Goal: Information Seeking & Learning: Learn about a topic

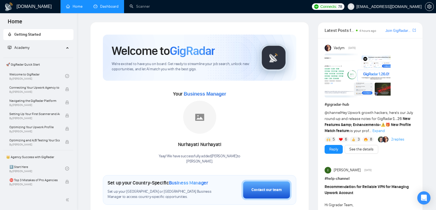
click at [105, 9] on link "Dashboard" at bounding box center [105, 6] width 25 height 5
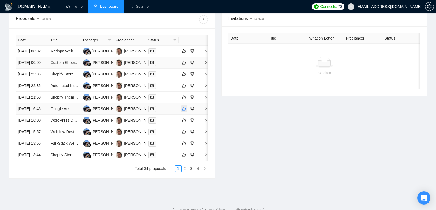
scroll to position [207, 0]
click at [68, 54] on link "Medspa Website Creation" at bounding box center [72, 51] width 44 height 4
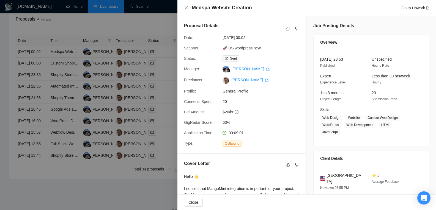
click at [68, 65] on div at bounding box center [218, 105] width 436 height 210
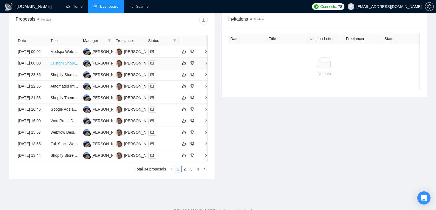
click at [62, 65] on link "Custom Shopify Ecommerce Website" at bounding box center [82, 63] width 64 height 4
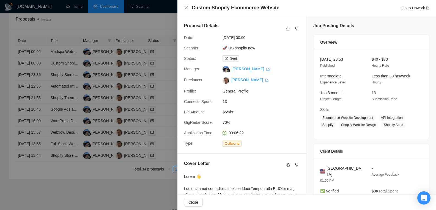
click at [62, 84] on div at bounding box center [218, 105] width 436 height 210
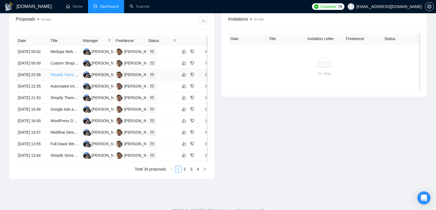
click at [60, 77] on link "Shopify Store Buildout" at bounding box center [69, 75] width 38 height 4
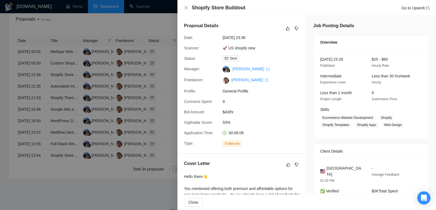
click at [58, 97] on div at bounding box center [218, 105] width 436 height 210
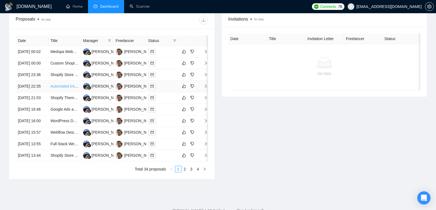
click at [58, 88] on link "Automated Internal Linking System for Large Content Library" at bounding box center [102, 86] width 104 height 4
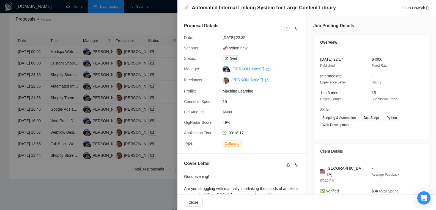
click at [58, 112] on div at bounding box center [218, 105] width 436 height 210
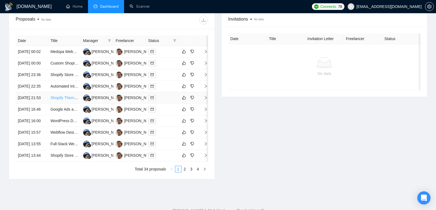
click at [58, 100] on link "Shopify Theme Revamp / BUildout" at bounding box center [79, 98] width 59 height 4
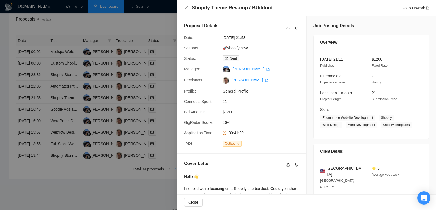
click at [60, 131] on div at bounding box center [218, 105] width 436 height 210
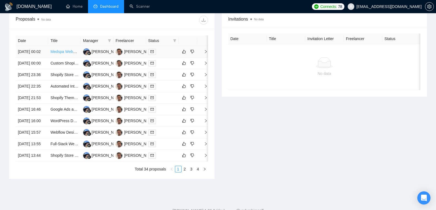
click at [62, 53] on link "Medspa Website Creation" at bounding box center [72, 51] width 44 height 4
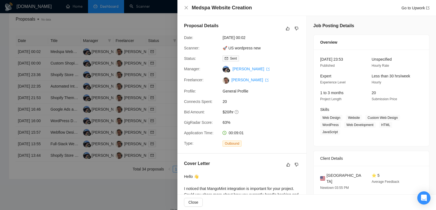
click at [61, 64] on div at bounding box center [218, 105] width 436 height 210
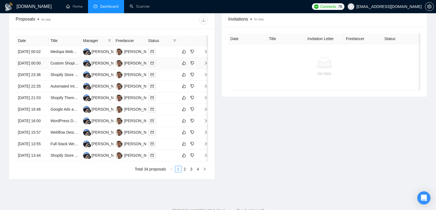
click at [61, 65] on link "Custom Shopify Ecommerce Website" at bounding box center [82, 63] width 64 height 4
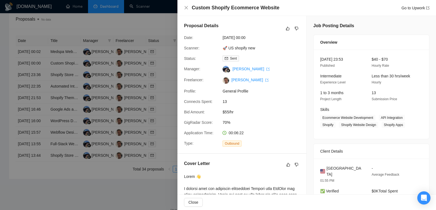
click at [59, 77] on div at bounding box center [218, 105] width 436 height 210
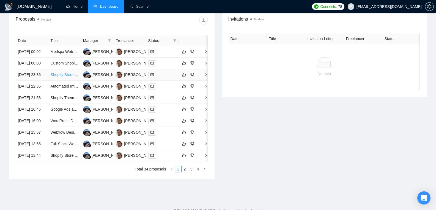
click at [59, 77] on link "Shopify Store Buildout" at bounding box center [69, 75] width 38 height 4
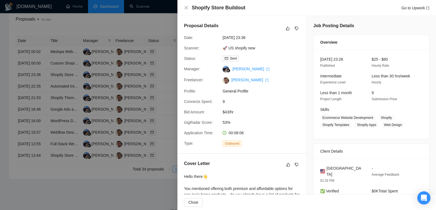
click at [60, 94] on div at bounding box center [218, 105] width 436 height 210
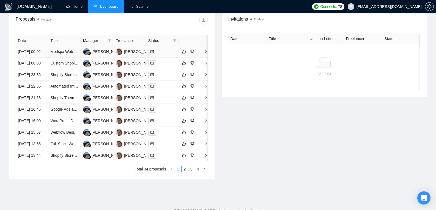
click at [28, 54] on td "[DATE] 00:02" at bounding box center [32, 52] width 32 height 12
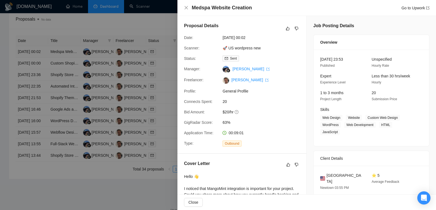
click at [28, 54] on div at bounding box center [218, 105] width 436 height 210
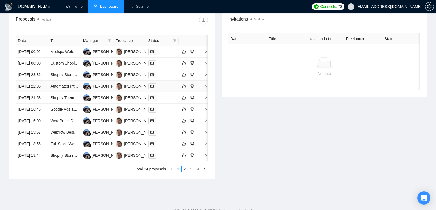
click at [39, 92] on td "[DATE] 22:35" at bounding box center [32, 87] width 32 height 12
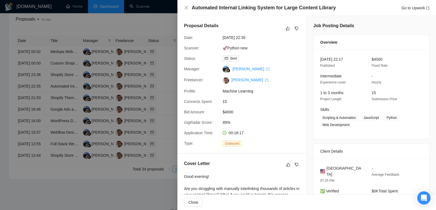
click at [63, 107] on div at bounding box center [218, 105] width 436 height 210
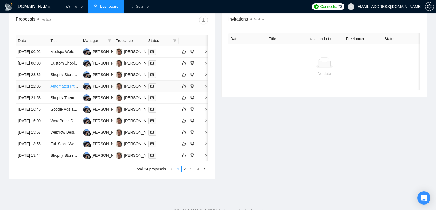
click at [64, 88] on link "Automated Internal Linking System for Large Content Library" at bounding box center [102, 86] width 104 height 4
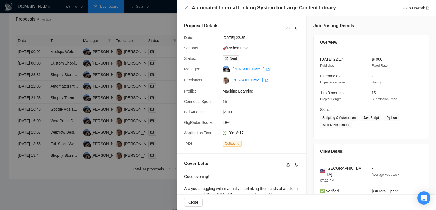
click at [26, 101] on div at bounding box center [218, 105] width 436 height 210
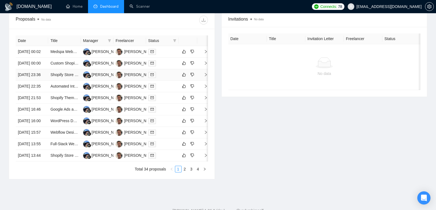
click at [39, 81] on td "[DATE] 23:36" at bounding box center [32, 75] width 32 height 12
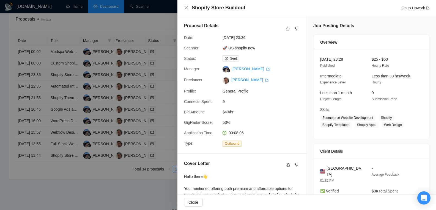
click at [39, 88] on div at bounding box center [218, 105] width 436 height 210
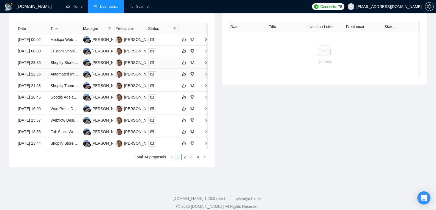
scroll to position [220, 0]
click at [38, 91] on td "[DATE] 21:53" at bounding box center [32, 86] width 32 height 12
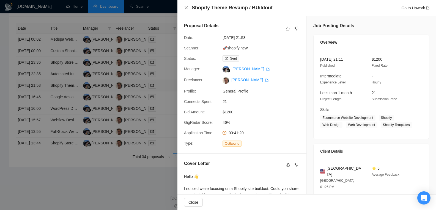
click at [38, 111] on div at bounding box center [218, 105] width 436 height 210
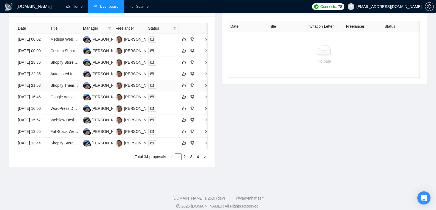
click at [38, 91] on td "[DATE] 21:53" at bounding box center [32, 86] width 32 height 12
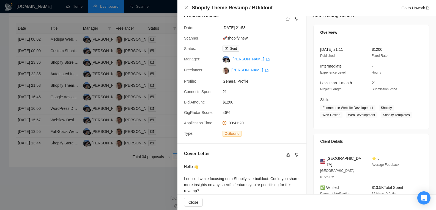
scroll to position [10, 0]
click at [119, 102] on div at bounding box center [218, 105] width 436 height 210
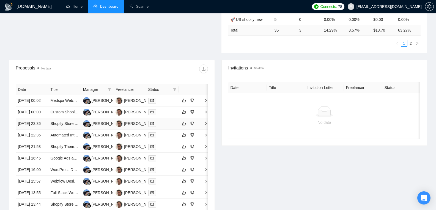
scroll to position [158, 0]
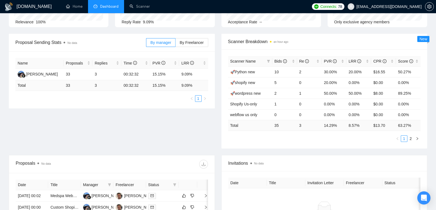
scroll to position [65, 0]
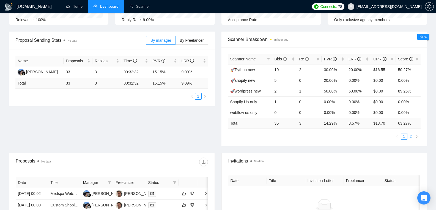
click at [411, 136] on link "2" at bounding box center [410, 137] width 6 height 6
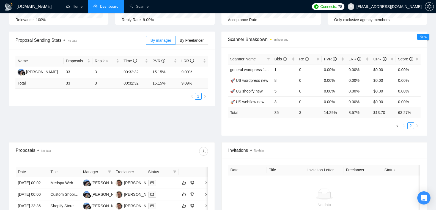
click at [401, 128] on link "1" at bounding box center [404, 126] width 6 height 6
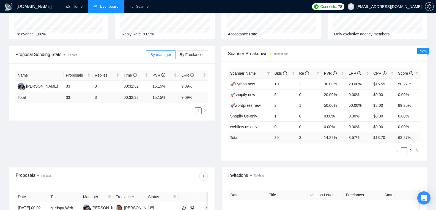
scroll to position [51, 0]
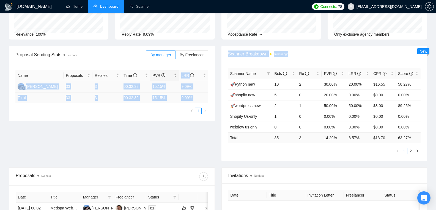
drag, startPoint x: 207, startPoint y: 137, endPoint x: 177, endPoint y: 72, distance: 71.1
click at [177, 72] on div "Proposal Sending Stats No data By manager By Freelancer Name Proposals Replies …" at bounding box center [217, 106] width 425 height 121
click at [172, 128] on div "Proposal Sending Stats No data By manager By Freelancer Name Proposals Replies …" at bounding box center [217, 106] width 425 height 121
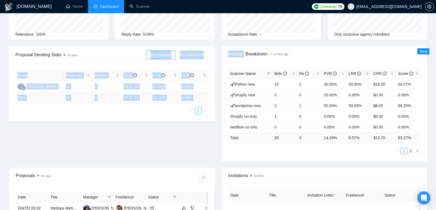
drag, startPoint x: 172, startPoint y: 128, endPoint x: 120, endPoint y: 62, distance: 84.2
click at [120, 62] on div "Proposal Sending Stats No data By manager By Freelancer Name Proposals Replies …" at bounding box center [217, 106] width 425 height 121
click at [120, 62] on div "Proposal Sending Stats No data" at bounding box center [80, 55] width 131 height 16
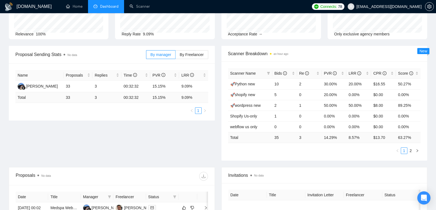
scroll to position [0, 0]
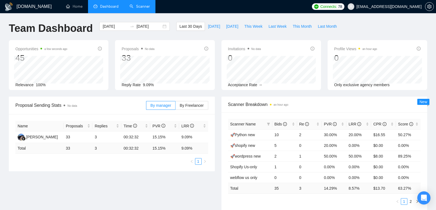
click at [140, 5] on link "Scanner" at bounding box center [139, 6] width 20 height 5
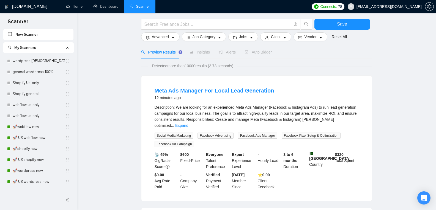
scroll to position [31, 0]
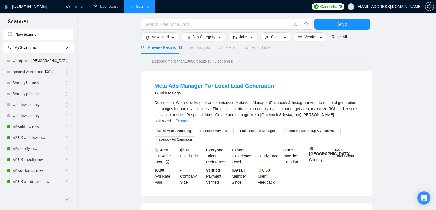
click at [265, 50] on div "Auto Bidder" at bounding box center [257, 48] width 27 height 6
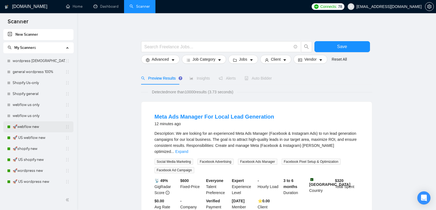
click at [31, 128] on link "🚀webflow new" at bounding box center [39, 126] width 52 height 11
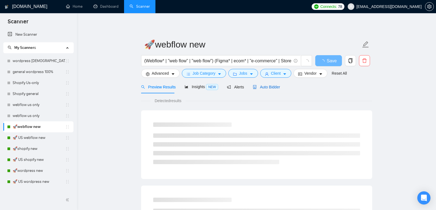
click at [256, 86] on span "Auto Bidder" at bounding box center [266, 87] width 27 height 4
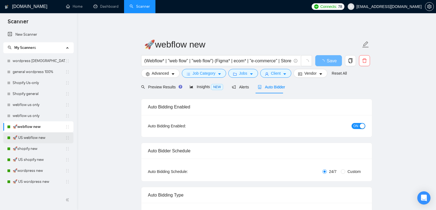
click at [33, 141] on link "🚀 US webflow new" at bounding box center [39, 137] width 52 height 11
click at [31, 152] on link "🚀shopify new" at bounding box center [39, 148] width 52 height 11
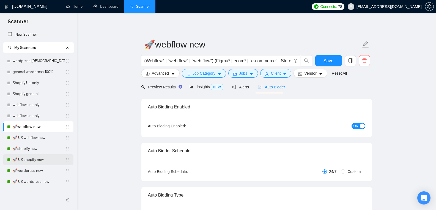
click at [31, 163] on link "🚀 US shopify new" at bounding box center [39, 159] width 52 height 11
click at [33, 173] on link "🚀wordpress new" at bounding box center [39, 170] width 52 height 11
click at [37, 182] on link "🚀 US wordpress new" at bounding box center [39, 181] width 52 height 11
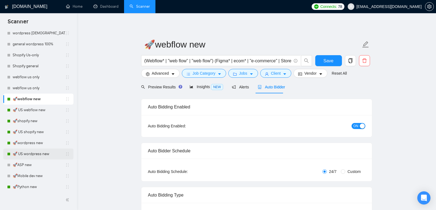
scroll to position [30, 0]
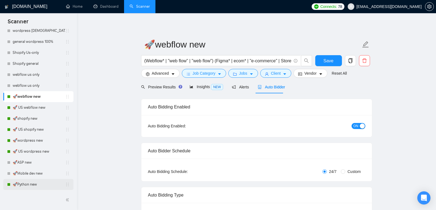
click at [36, 185] on link "🚀Python new" at bounding box center [39, 184] width 52 height 11
click at [353, 124] on button "ON" at bounding box center [358, 126] width 14 height 6
click at [330, 62] on span "Save" at bounding box center [328, 60] width 10 height 7
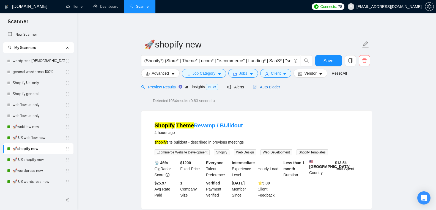
click at [270, 89] on span "Auto Bidder" at bounding box center [266, 87] width 27 height 4
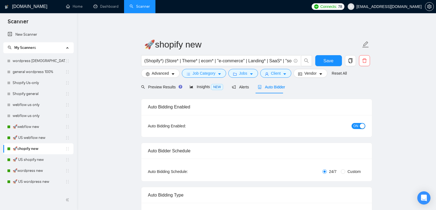
click at [357, 126] on span "ON" at bounding box center [355, 126] width 5 height 6
click at [331, 64] on button "Save" at bounding box center [328, 60] width 27 height 11
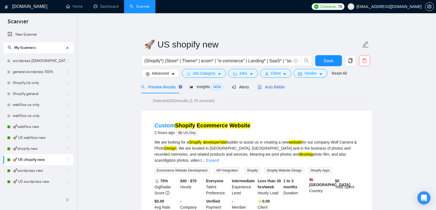
click at [268, 88] on span "Auto Bidder" at bounding box center [270, 87] width 27 height 4
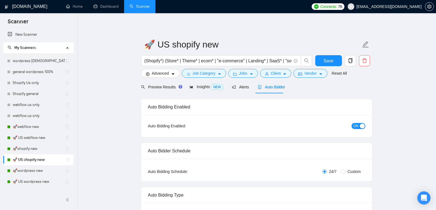
click at [354, 124] on span "ON" at bounding box center [355, 126] width 5 height 6
click at [328, 62] on span "Save" at bounding box center [328, 60] width 10 height 7
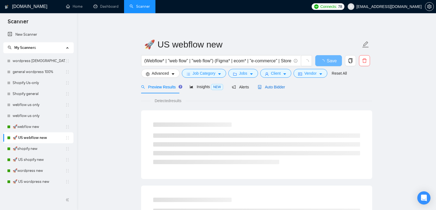
click at [263, 86] on span "Auto Bidder" at bounding box center [270, 87] width 27 height 4
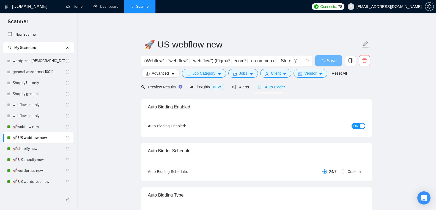
click at [360, 126] on div "button" at bounding box center [361, 126] width 5 height 5
click at [331, 60] on span "Save" at bounding box center [328, 60] width 10 height 7
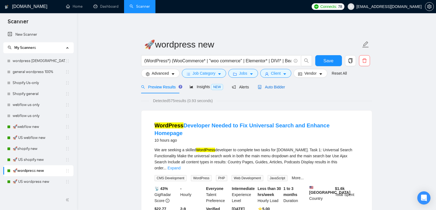
click at [262, 86] on span "Auto Bidder" at bounding box center [270, 87] width 27 height 4
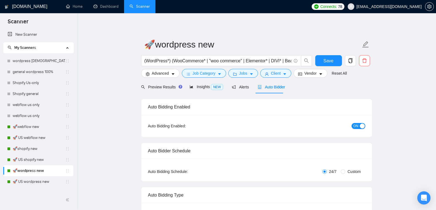
click at [356, 123] on span "ON" at bounding box center [355, 126] width 5 height 6
click at [333, 63] on button "Save" at bounding box center [328, 60] width 27 height 11
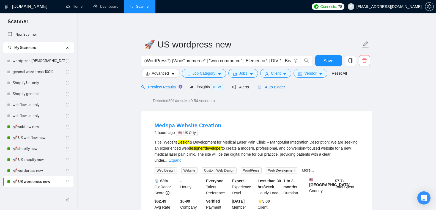
click at [271, 86] on span "Auto Bidder" at bounding box center [270, 87] width 27 height 4
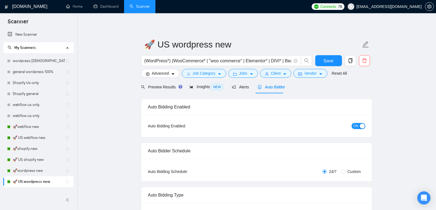
click at [356, 127] on span "ON" at bounding box center [355, 126] width 5 height 6
click at [334, 62] on button "Save" at bounding box center [328, 60] width 27 height 11
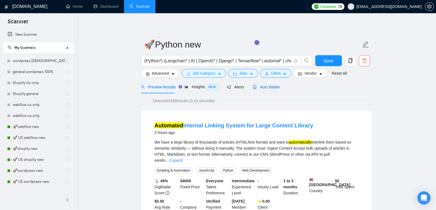
click at [272, 87] on span "Auto Bidder" at bounding box center [266, 87] width 27 height 4
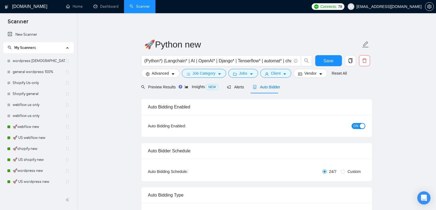
click at [359, 124] on div "button" at bounding box center [361, 126] width 5 height 5
click at [317, 62] on button "Save" at bounding box center [328, 60] width 27 height 11
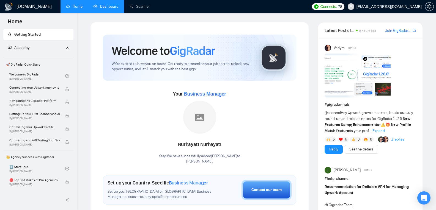
click at [113, 9] on link "Dashboard" at bounding box center [105, 6] width 25 height 5
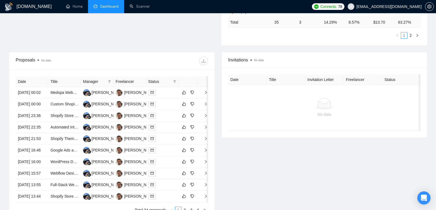
scroll to position [167, 0]
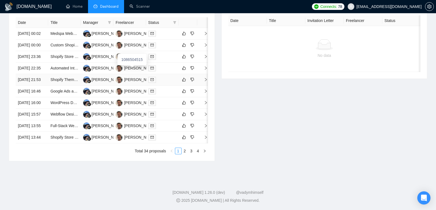
scroll to position [277, 0]
click at [185, 154] on link "2" at bounding box center [185, 151] width 6 height 6
click at [178, 154] on link "1" at bounding box center [178, 151] width 6 height 6
click at [184, 150] on link "2" at bounding box center [185, 151] width 6 height 6
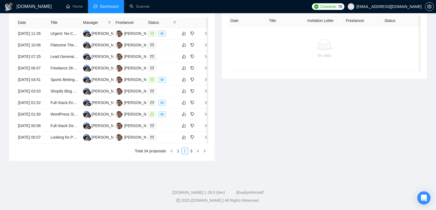
click at [195, 151] on link "4" at bounding box center [198, 151] width 6 height 6
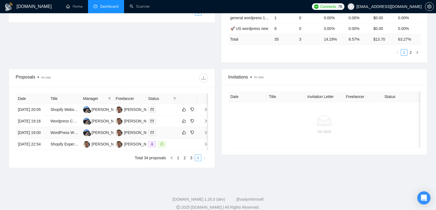
scroll to position [149, 0]
click at [189, 161] on link "3" at bounding box center [191, 158] width 6 height 6
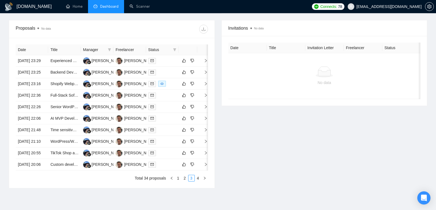
scroll to position [244, 0]
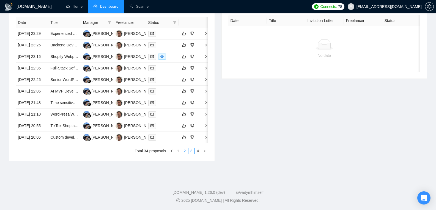
click at [183, 154] on link "2" at bounding box center [185, 151] width 6 height 6
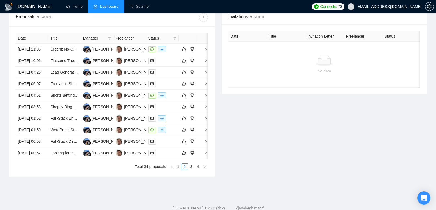
scroll to position [282, 0]
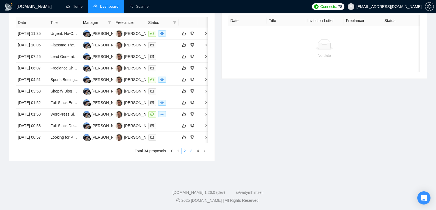
click at [192, 151] on link "3" at bounding box center [191, 151] width 6 height 6
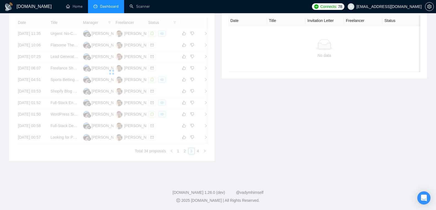
scroll to position [209, 0]
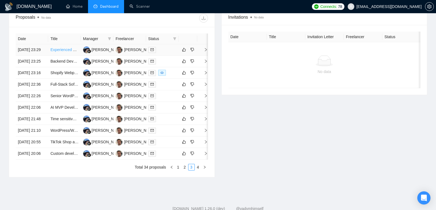
click at [58, 52] on link "Experienced WordPress UX/UI Designer & Branding Partner for Family-Friendly Dis…" at bounding box center [134, 50] width 169 height 4
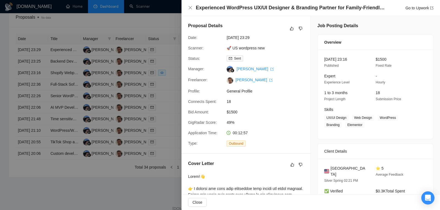
click at [171, 77] on div at bounding box center [220, 105] width 440 height 210
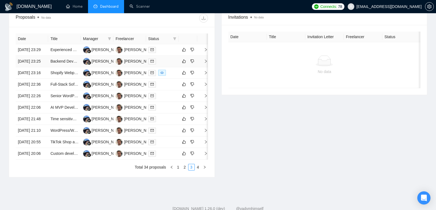
scroll to position [0, 0]
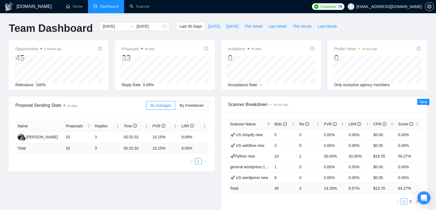
click at [336, 2] on div "Connects: 78 [EMAIL_ADDRESS][DOMAIN_NAME]" at bounding box center [373, 6] width 122 height 13
click at [209, 25] on span "[DATE]" at bounding box center [214, 26] width 12 height 6
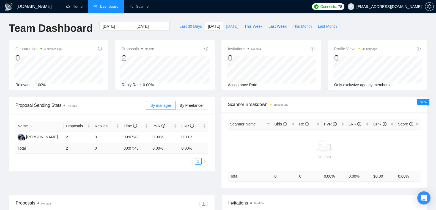
click at [226, 26] on span "[DATE]" at bounding box center [232, 26] width 12 height 6
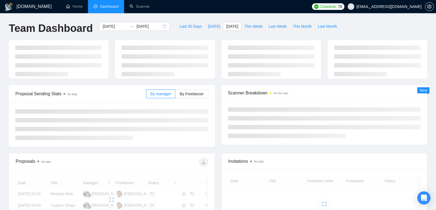
type input "[DATE]"
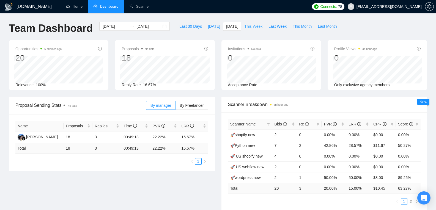
click at [245, 27] on span "This Week" at bounding box center [253, 26] width 18 height 6
type input "[DATE]"
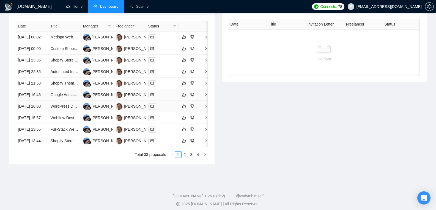
scroll to position [221, 0]
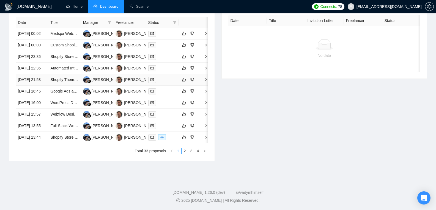
scroll to position [238, 0]
click at [183, 154] on link "2" at bounding box center [185, 151] width 6 height 6
click at [189, 154] on link "3" at bounding box center [191, 151] width 6 height 6
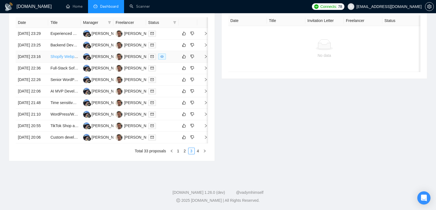
click at [67, 59] on link "Shopify Webpage Redesign for Restaurant Merchandise & Live Lobster Orders" at bounding box center [117, 56] width 135 height 4
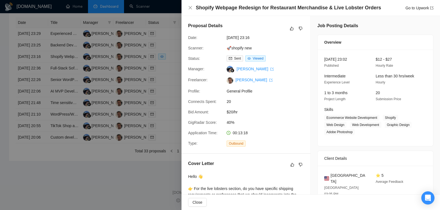
click at [124, 60] on div at bounding box center [220, 105] width 440 height 210
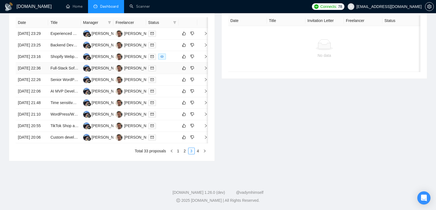
scroll to position [253, 0]
click at [179, 154] on link "1" at bounding box center [178, 151] width 6 height 6
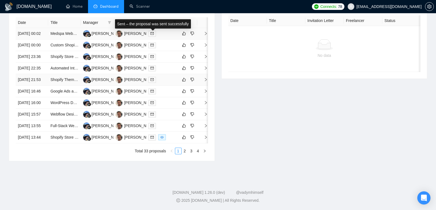
scroll to position [266, 0]
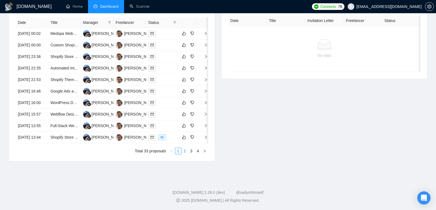
click at [186, 154] on link "2" at bounding box center [185, 151] width 6 height 6
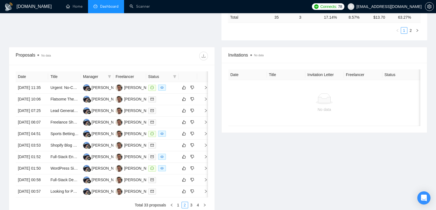
scroll to position [187, 0]
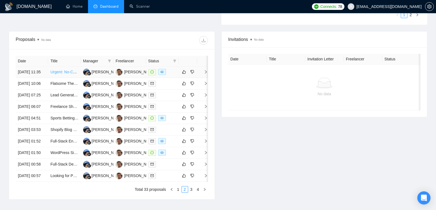
click at [70, 74] on link "Urgent: No-Code Developer for Premium AI Web App (WeWeb + [DOMAIN_NAME] + Airta…" at bounding box center [138, 72] width 177 height 4
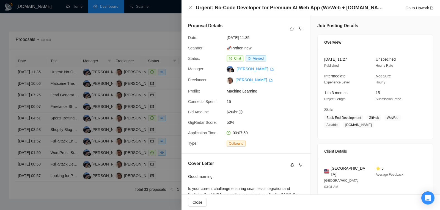
click at [123, 102] on div at bounding box center [220, 105] width 440 height 210
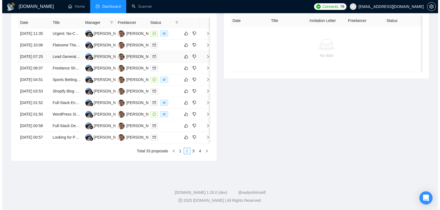
scroll to position [260, 0]
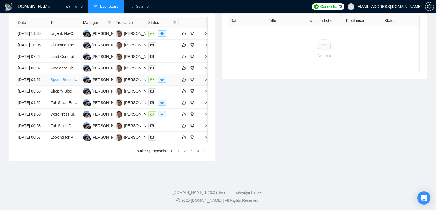
click at [61, 77] on link "Sports Betting Model Developer – Multi-Sport + Live Odds Integration" at bounding box center [109, 79] width 118 height 4
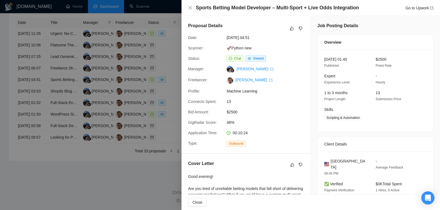
click at [138, 104] on div at bounding box center [220, 105] width 440 height 210
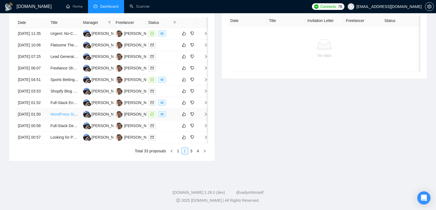
click at [63, 117] on link "WordPress Site Configuration: Replica of [DOMAIN_NAME]" at bounding box center [101, 114] width 102 height 4
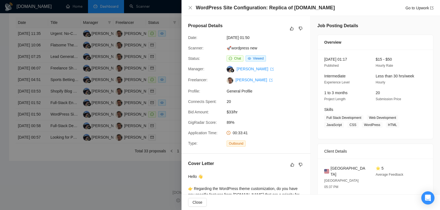
click at [146, 99] on div at bounding box center [220, 105] width 440 height 210
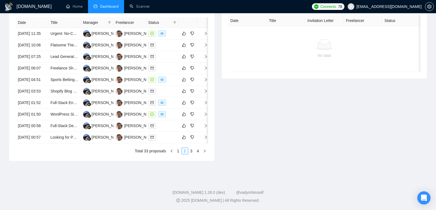
scroll to position [282, 0]
click at [178, 148] on link "1" at bounding box center [178, 151] width 6 height 6
click at [184, 152] on link "2" at bounding box center [185, 151] width 6 height 6
click at [179, 153] on link "1" at bounding box center [178, 151] width 6 height 6
click at [190, 154] on link "3" at bounding box center [191, 151] width 6 height 6
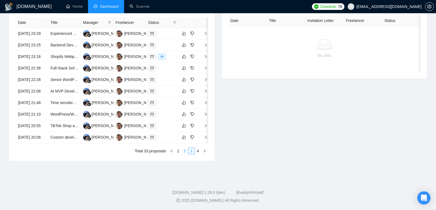
click at [182, 152] on link "2" at bounding box center [185, 151] width 6 height 6
click at [193, 151] on link "3" at bounding box center [191, 151] width 6 height 6
click at [197, 152] on link "4" at bounding box center [198, 151] width 6 height 6
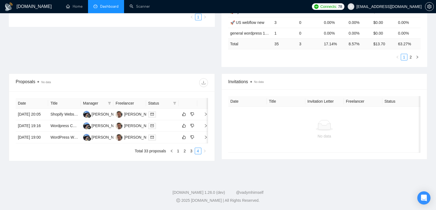
scroll to position [164, 0]
click at [190, 152] on link "3" at bounding box center [191, 151] width 6 height 6
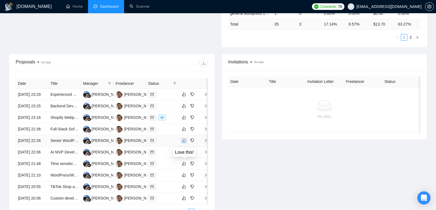
scroll to position [282, 0]
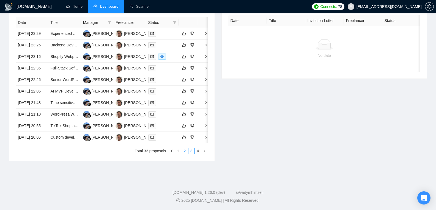
click at [184, 154] on link "2" at bounding box center [185, 151] width 6 height 6
click at [178, 150] on link "1" at bounding box center [178, 151] width 6 height 6
click at [185, 149] on link "2" at bounding box center [185, 151] width 6 height 6
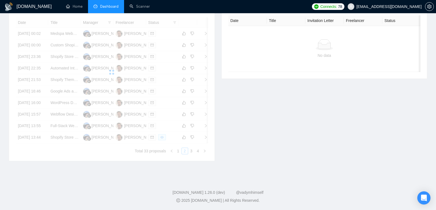
scroll to position [267, 0]
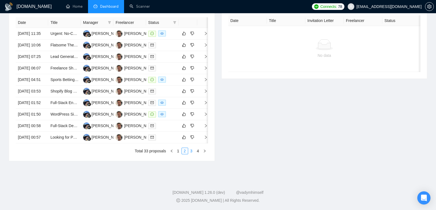
click at [193, 154] on link "3" at bounding box center [191, 151] width 6 height 6
